Goal: Information Seeking & Learning: Learn about a topic

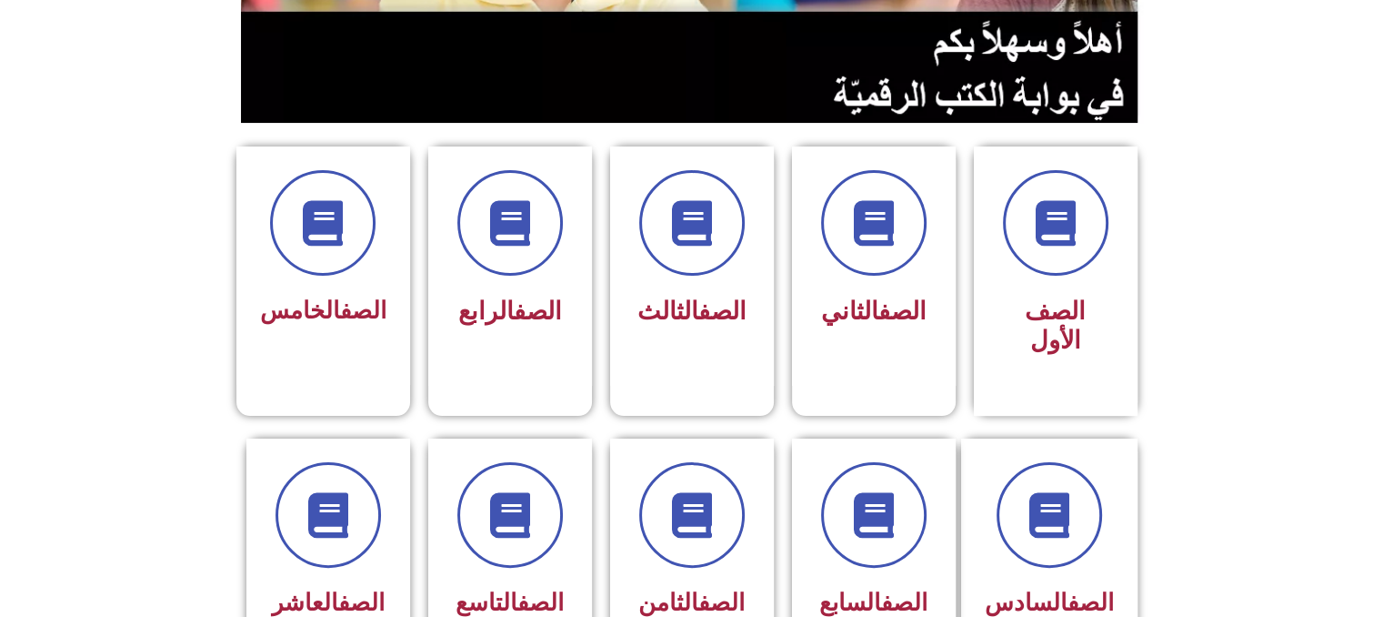
scroll to position [400, 0]
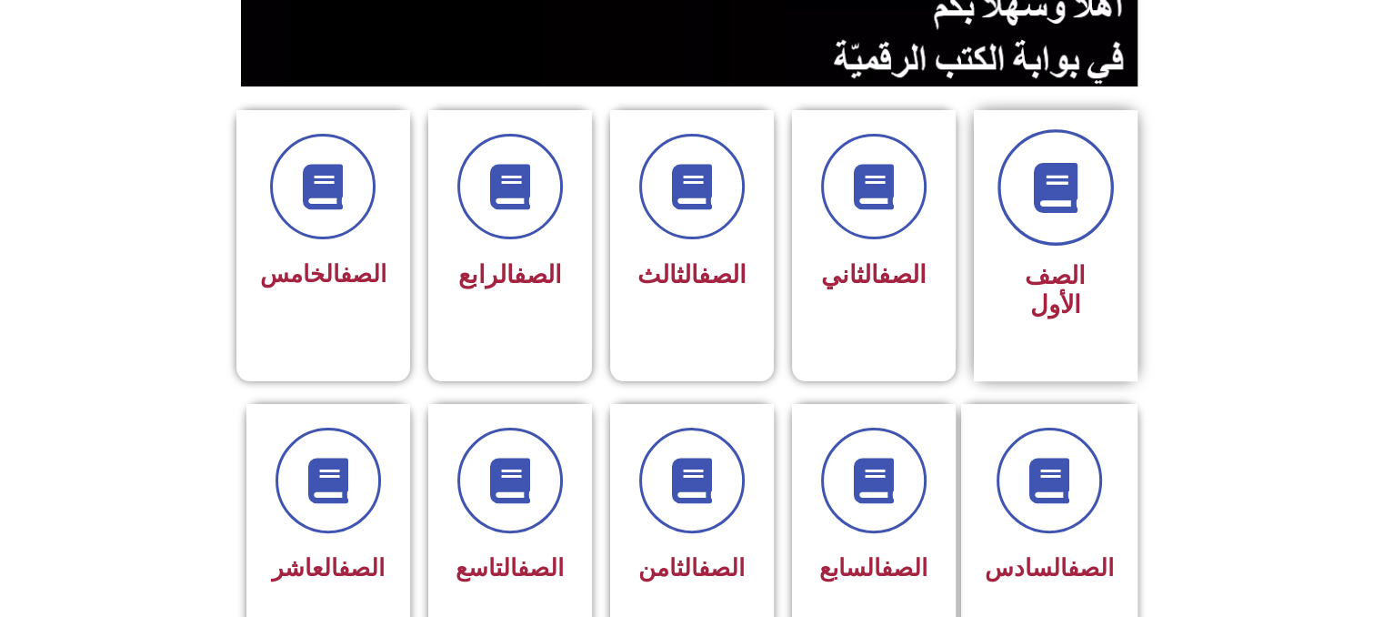
click at [1085, 183] on span at bounding box center [1056, 187] width 116 height 116
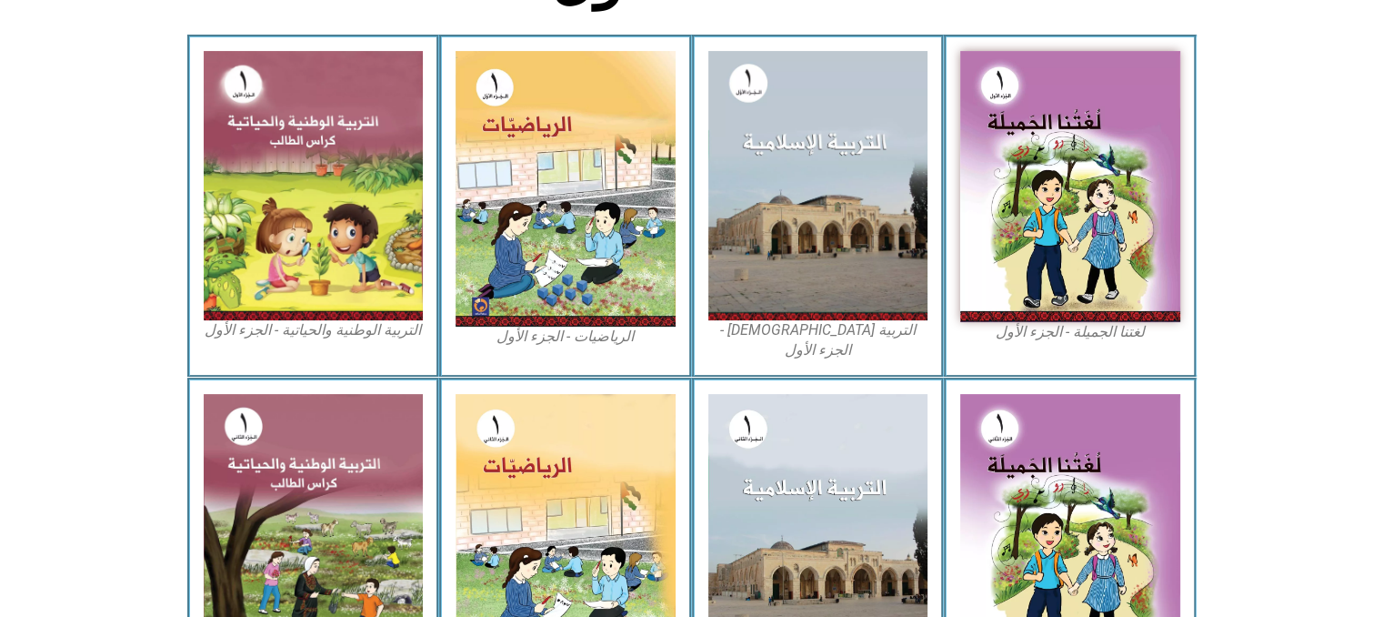
scroll to position [529, 0]
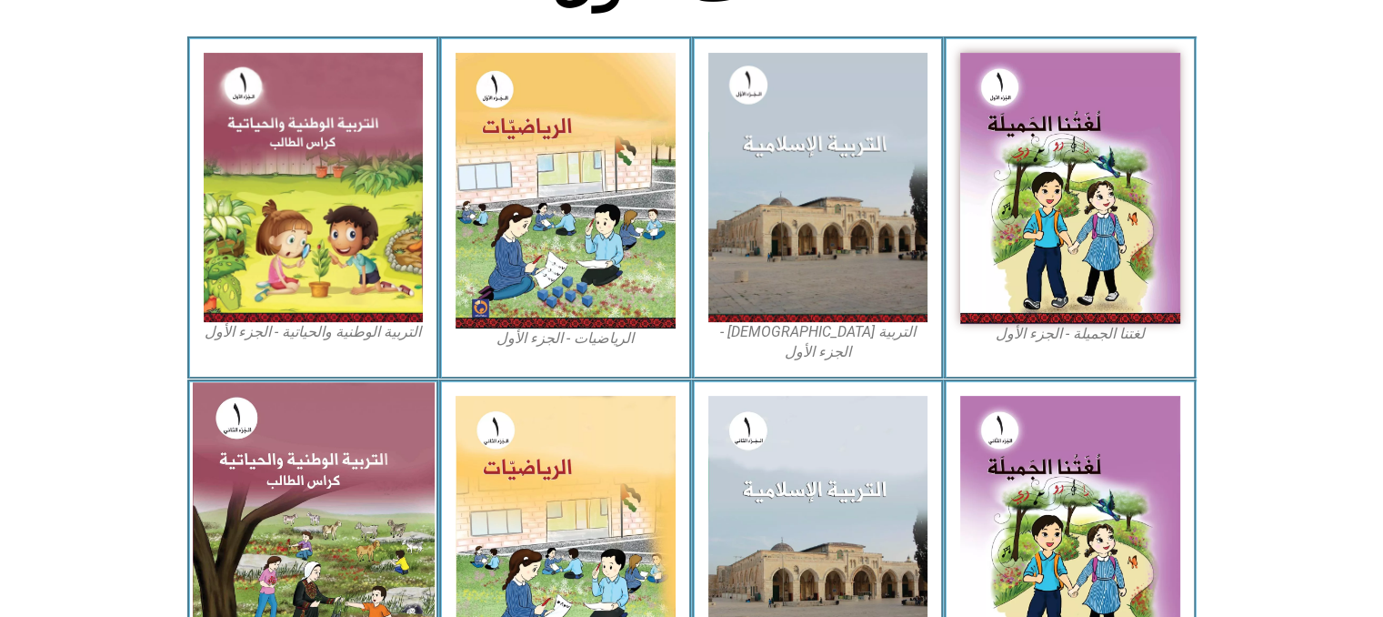
click at [336, 460] on img at bounding box center [313, 530] width 242 height 296
click at [295, 477] on img at bounding box center [313, 530] width 242 height 296
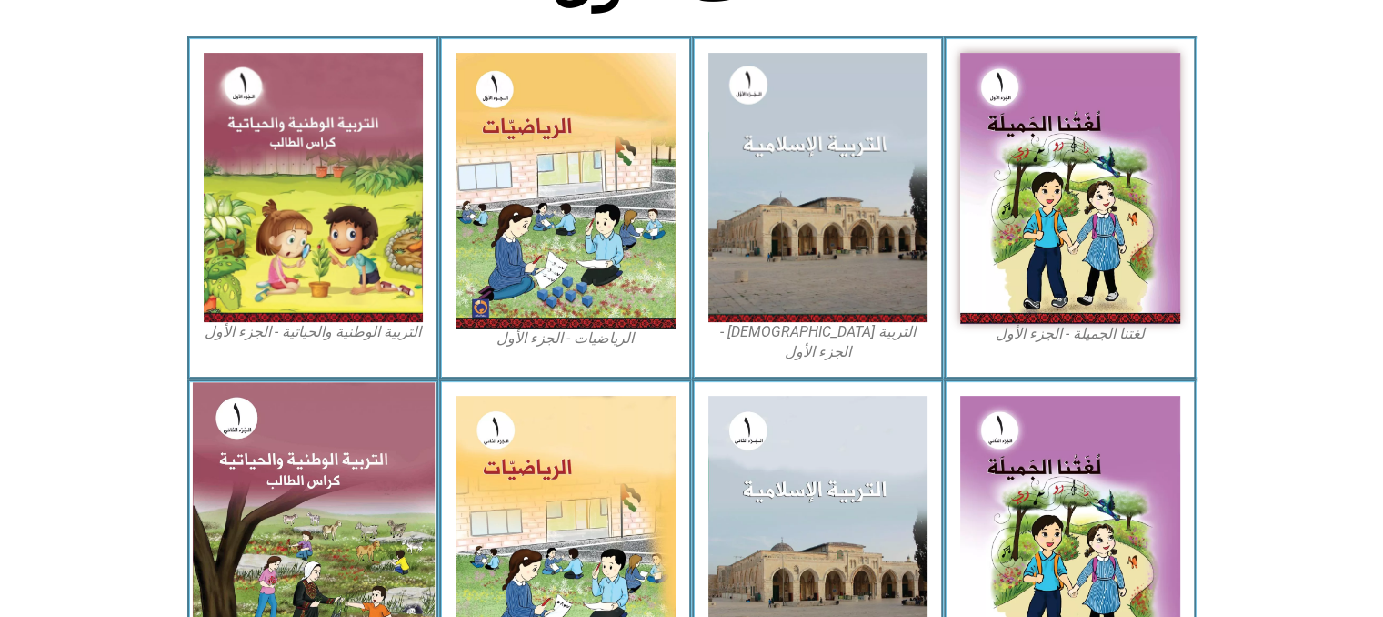
click at [295, 477] on img at bounding box center [313, 530] width 242 height 296
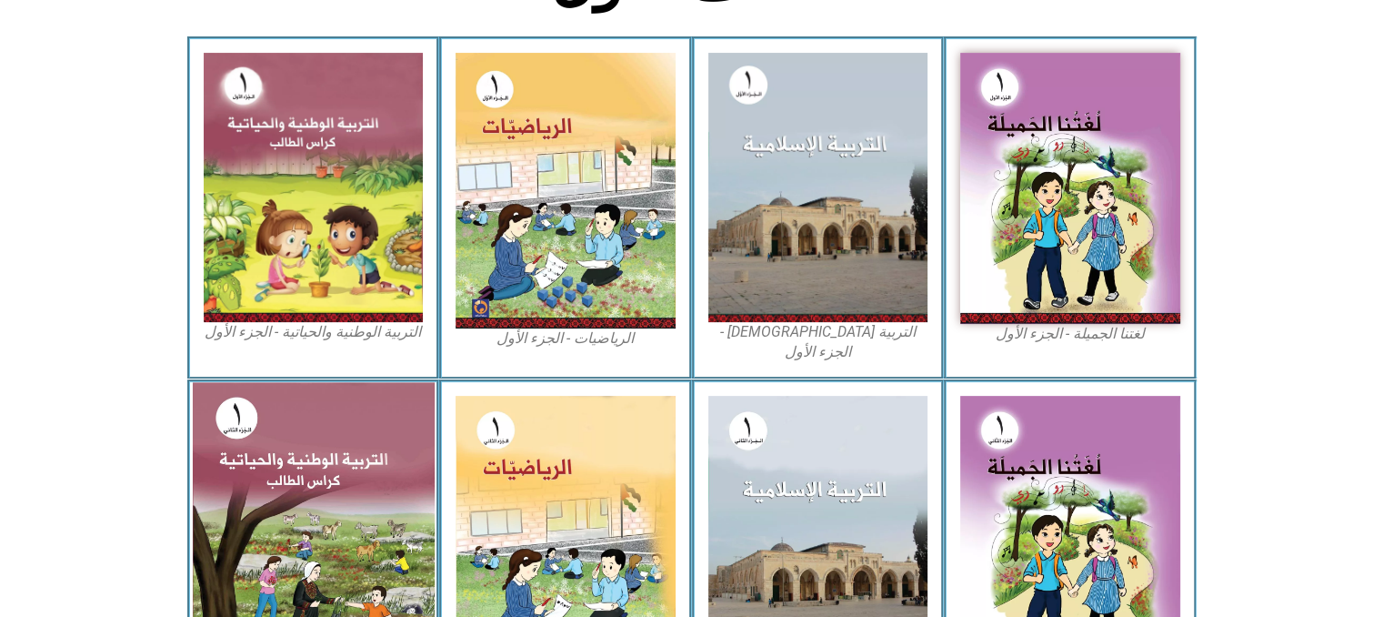
click at [295, 477] on img at bounding box center [313, 530] width 242 height 296
click at [331, 460] on img at bounding box center [313, 530] width 242 height 296
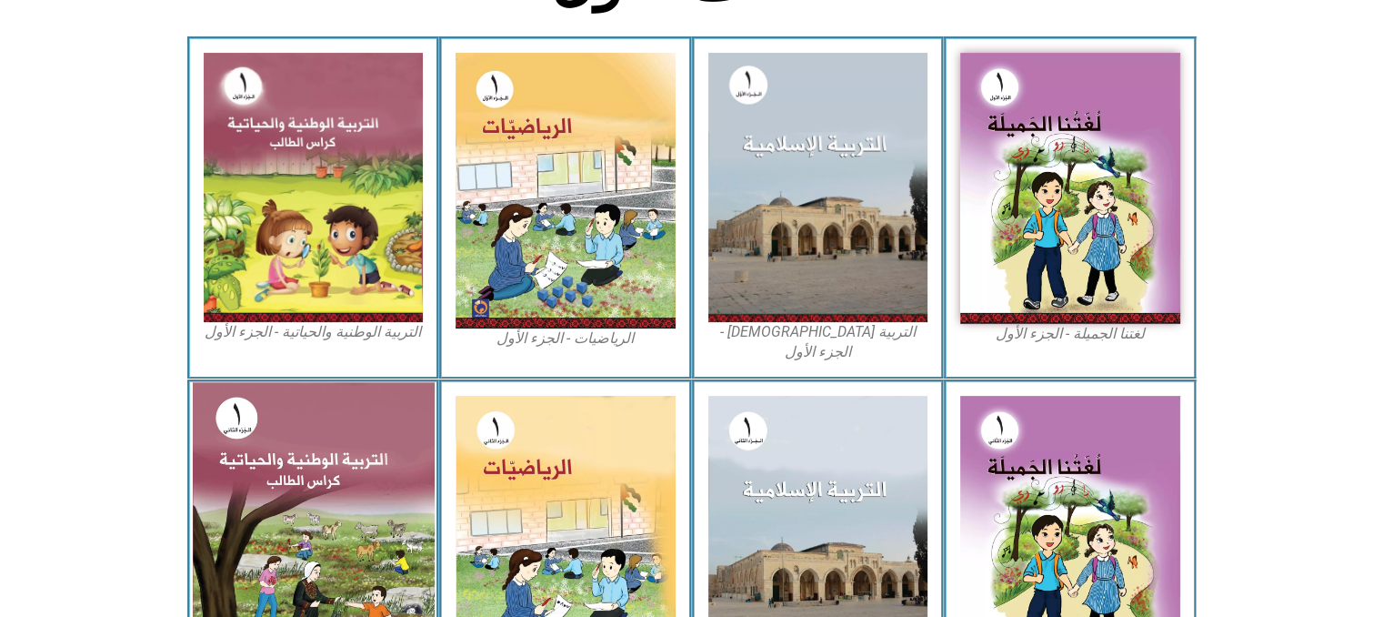
click at [331, 460] on img at bounding box center [313, 530] width 242 height 296
click at [414, 445] on img at bounding box center [313, 530] width 242 height 296
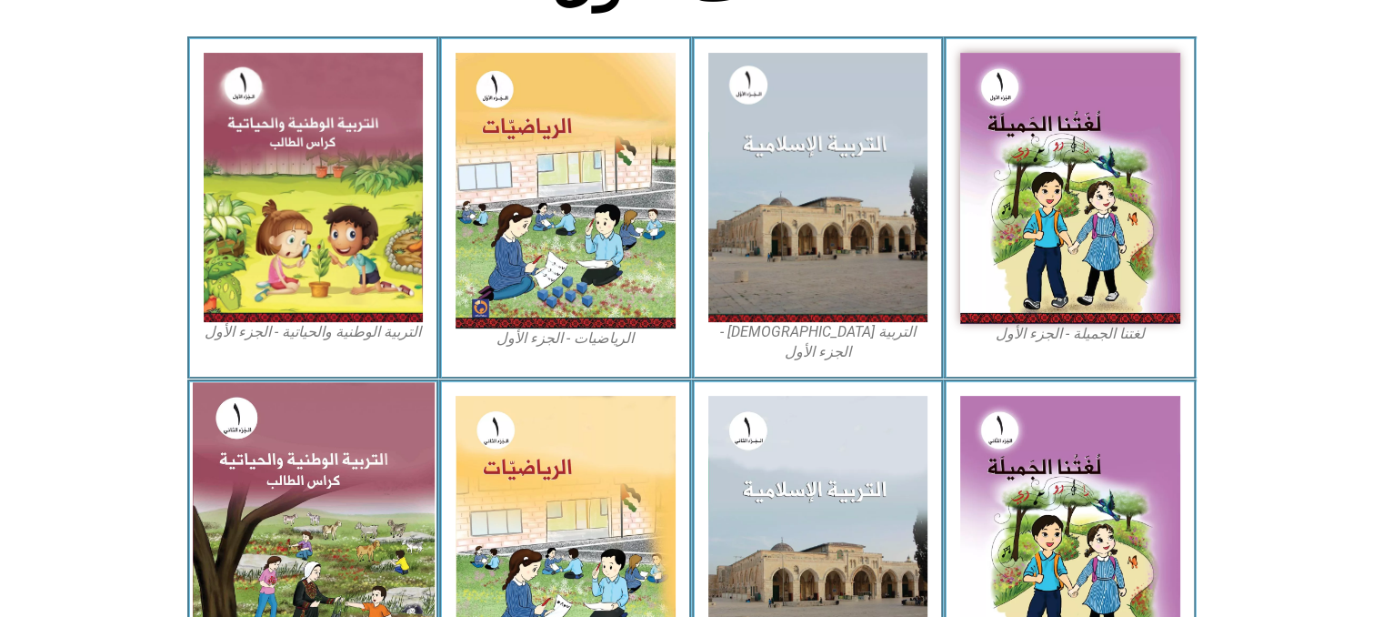
click at [414, 445] on img at bounding box center [313, 530] width 242 height 296
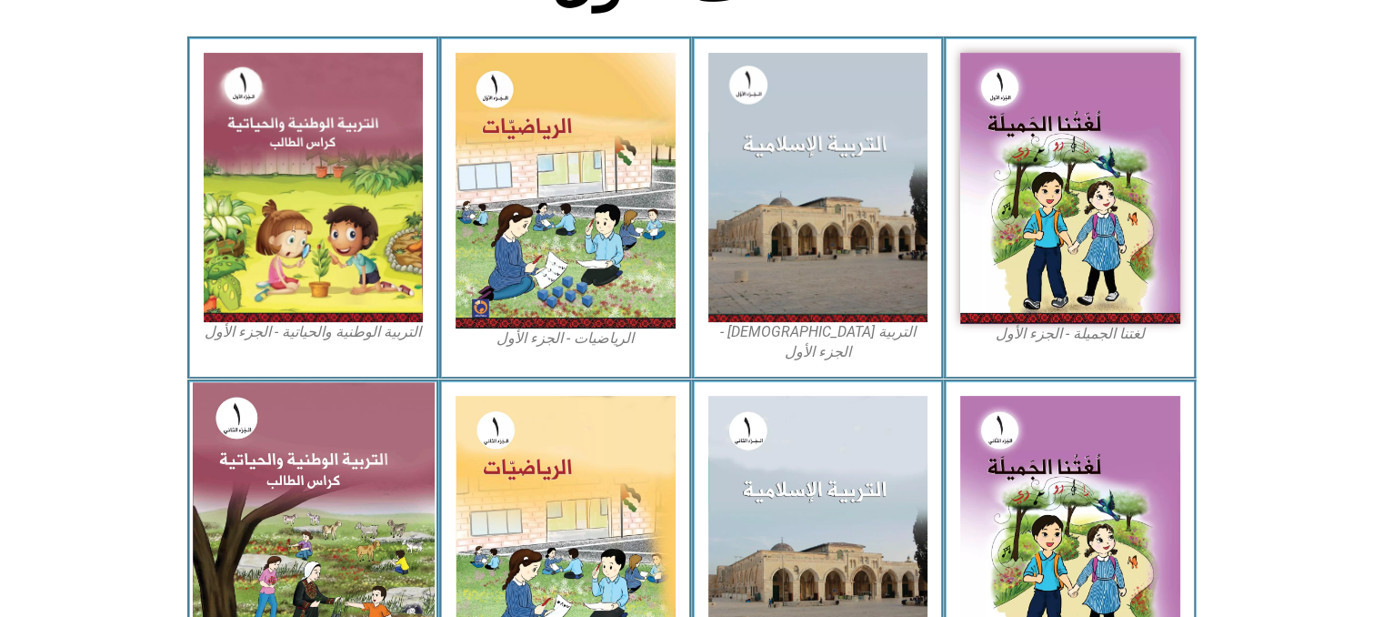
click at [414, 445] on img at bounding box center [313, 530] width 242 height 296
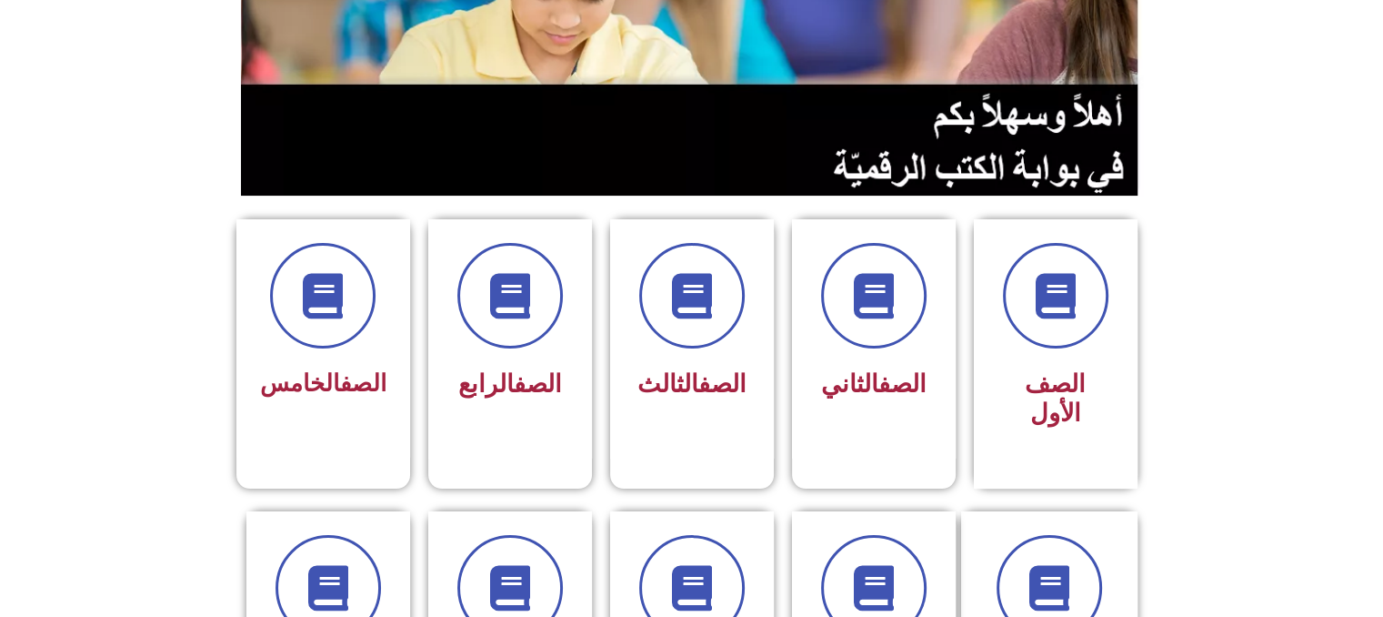
scroll to position [327, 0]
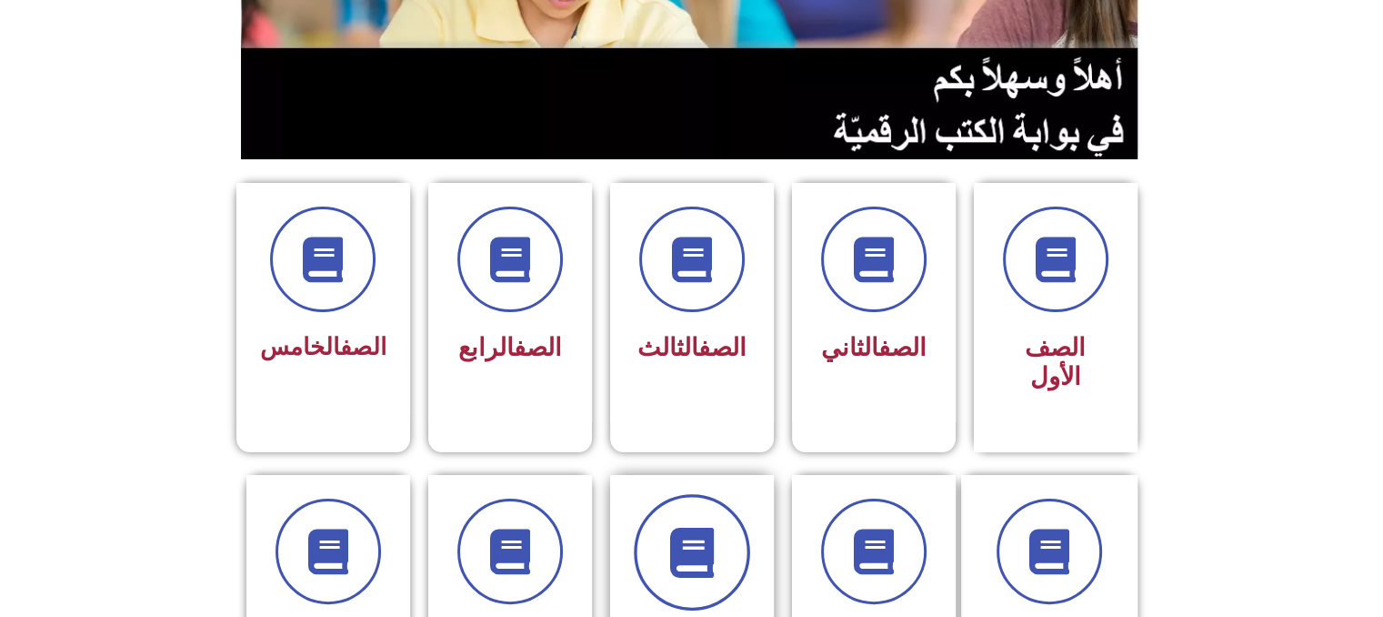
click at [673, 527] on icon at bounding box center [692, 552] width 50 height 50
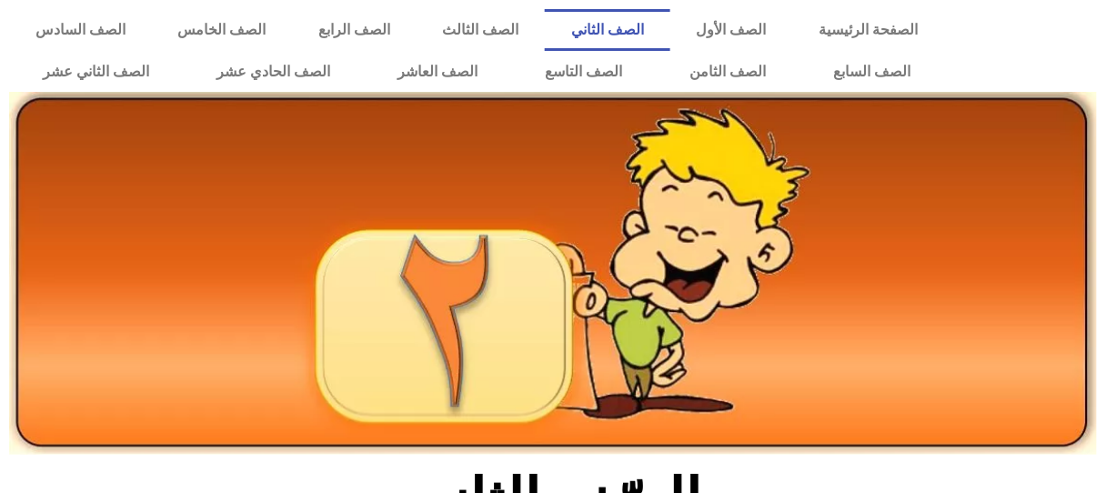
scroll to position [431, 0]
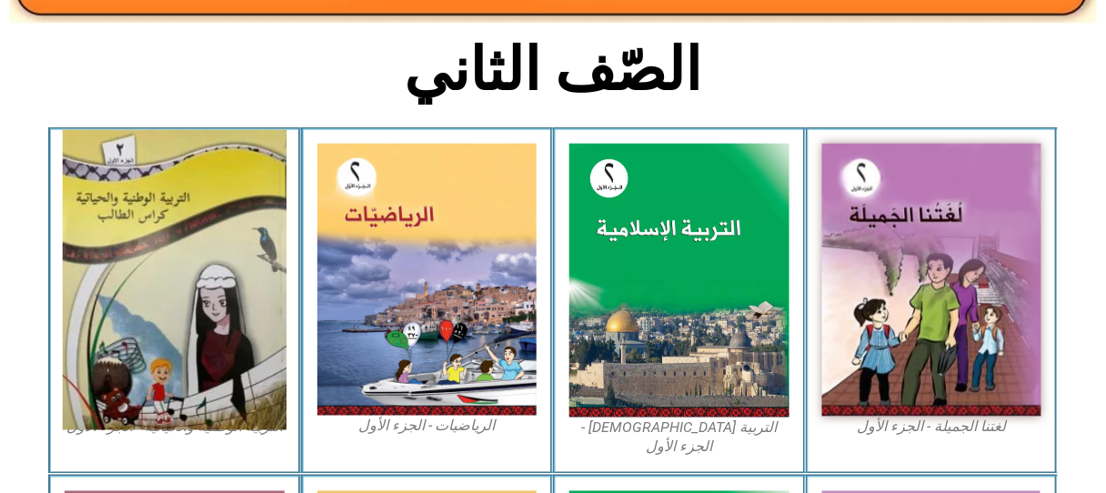
click at [121, 226] on img at bounding box center [175, 280] width 224 height 300
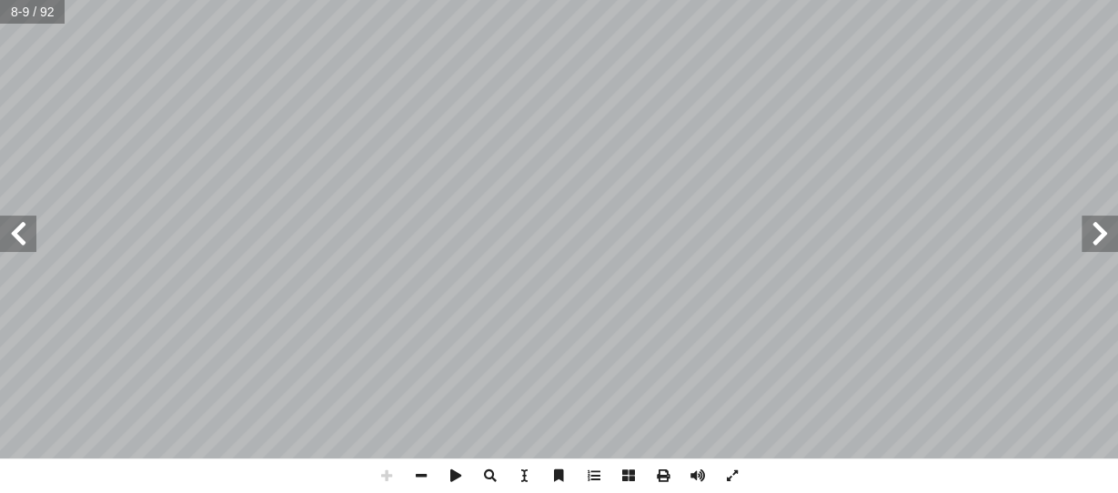
click at [720, 0] on html "الصفحة الرئيسية الصف الأول الصف الثاني الصف الثالث الصف الرابع الصف الخامس الصف…" at bounding box center [559, 83] width 1118 height 166
click at [983, 0] on html "الصفحة الرئيسية الصف الأول الصف الثاني الصف الثالث الصف الرابع الصف الخامس الصف…" at bounding box center [559, 83] width 1118 height 166
click at [699, 0] on html "الصفحة الرئيسية الصف الأول الصف الثاني الصف الثالث الصف الرابع الصف الخامس الصف…" at bounding box center [559, 83] width 1118 height 166
